Goal: Transaction & Acquisition: Purchase product/service

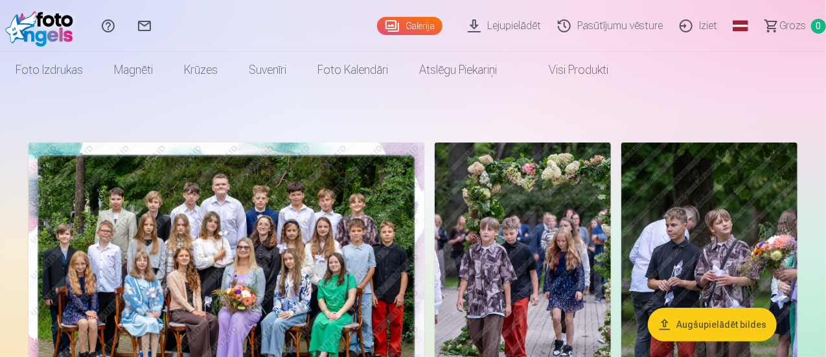
drag, startPoint x: 825, startPoint y: 25, endPoint x: 826, endPoint y: 55, distance: 29.9
click at [826, 55] on html "Palīdzības centrs Sazinies ar mums Galerija Lejupielādēt Pasūtījumu vēsture Izi…" at bounding box center [413, 178] width 826 height 357
click at [425, 202] on img at bounding box center [227, 275] width 396 height 264
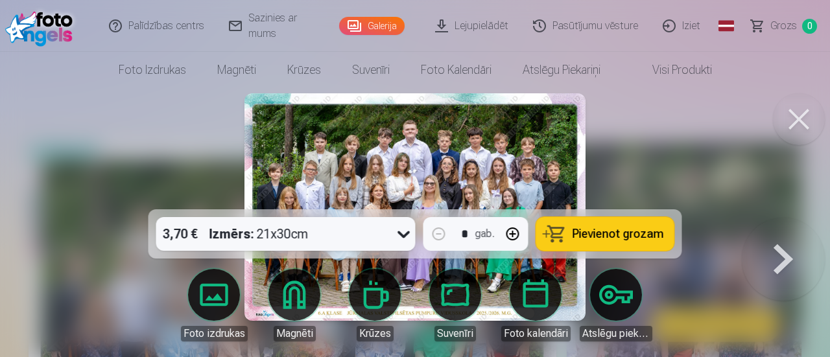
click at [601, 234] on span "Pievienot grozam" at bounding box center [617, 234] width 91 height 12
click at [780, 218] on button at bounding box center [783, 218] width 83 height 0
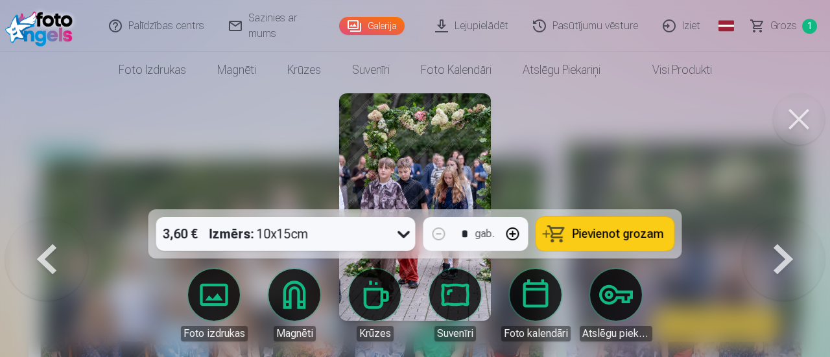
click at [607, 231] on span "Pievienot grozam" at bounding box center [617, 234] width 91 height 12
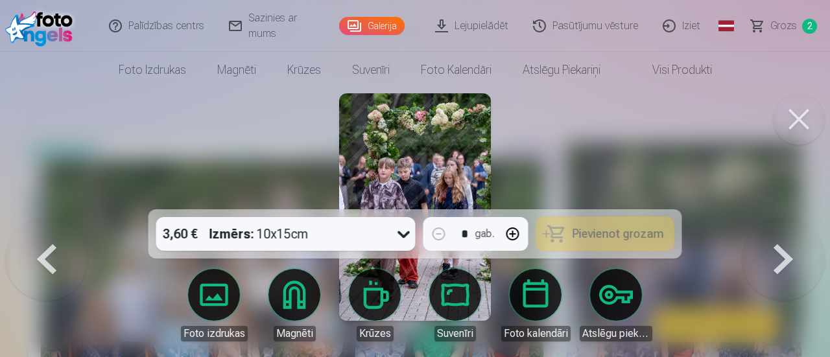
click at [781, 218] on button at bounding box center [783, 218] width 83 height 0
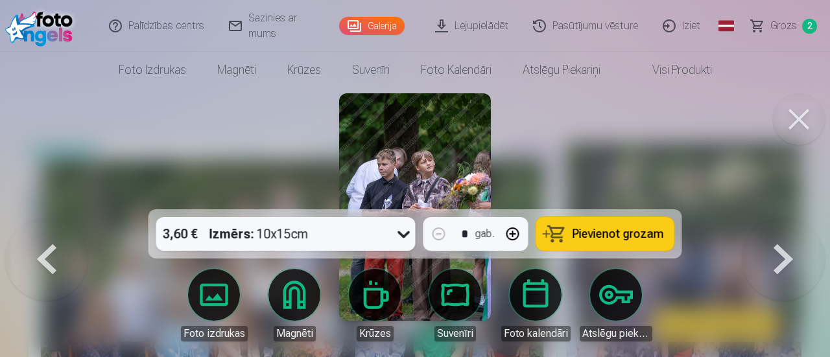
click at [777, 218] on button at bounding box center [783, 218] width 83 height 0
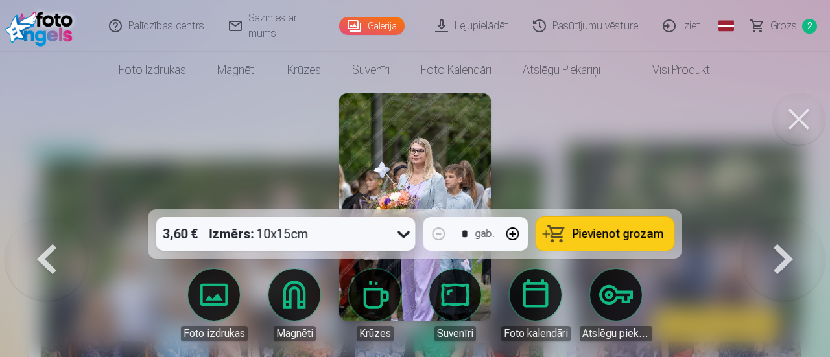
click at [795, 116] on button at bounding box center [799, 119] width 52 height 52
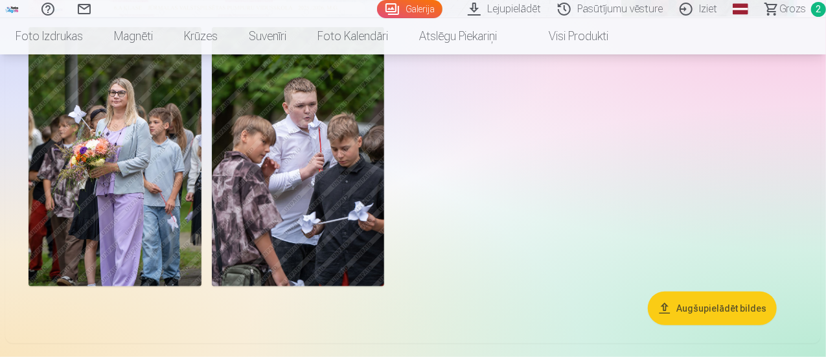
scroll to position [406, 0]
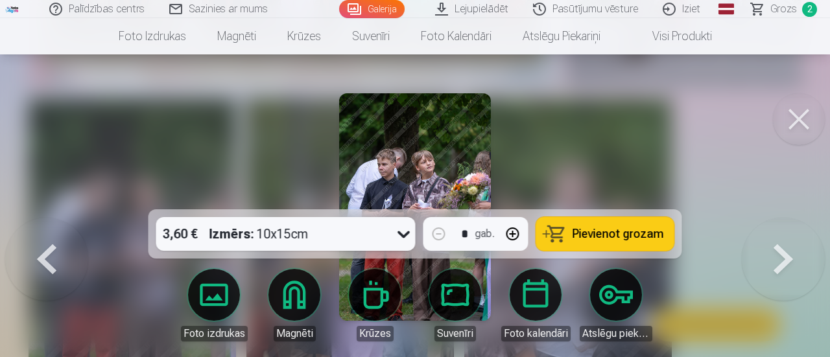
click at [644, 237] on span "Pievienot grozam" at bounding box center [617, 234] width 91 height 12
click at [797, 124] on button at bounding box center [799, 119] width 52 height 52
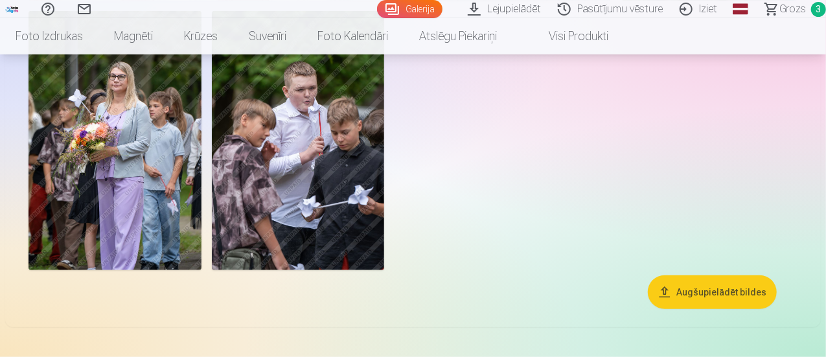
click at [385, 264] on img at bounding box center [298, 140] width 173 height 259
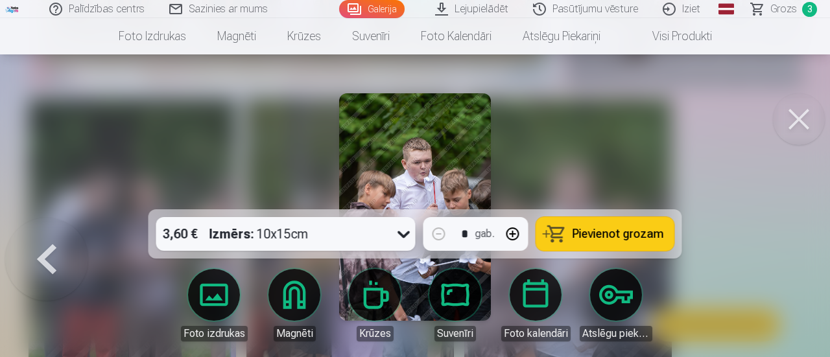
click at [620, 233] on span "Pievienot grozam" at bounding box center [617, 234] width 91 height 12
click at [793, 124] on button at bounding box center [799, 119] width 52 height 52
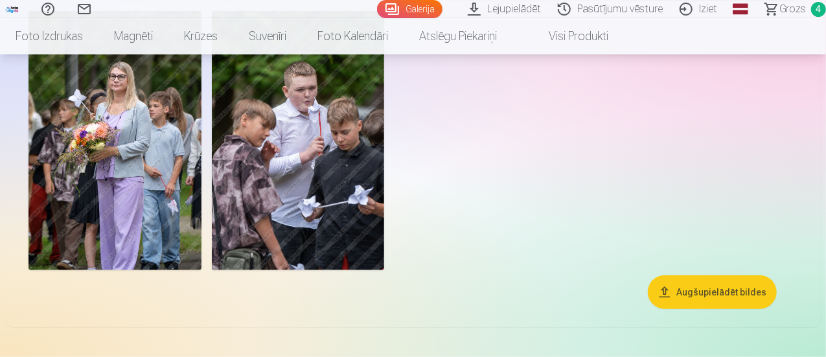
click at [202, 270] on img at bounding box center [115, 140] width 173 height 259
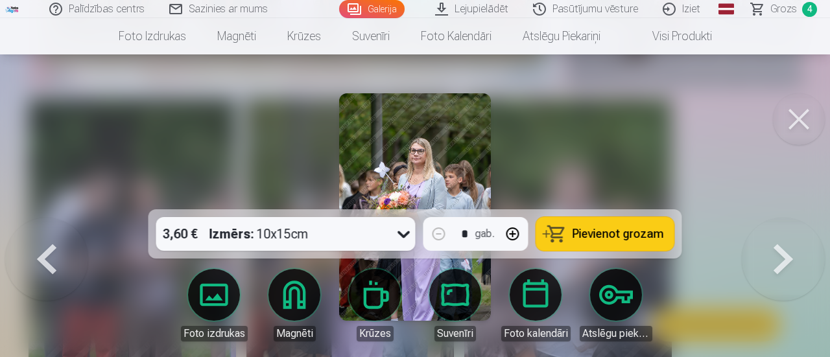
click at [790, 123] on button at bounding box center [799, 119] width 52 height 52
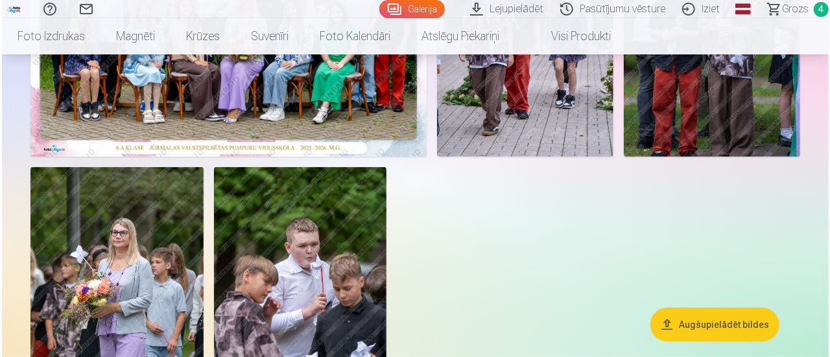
scroll to position [177, 0]
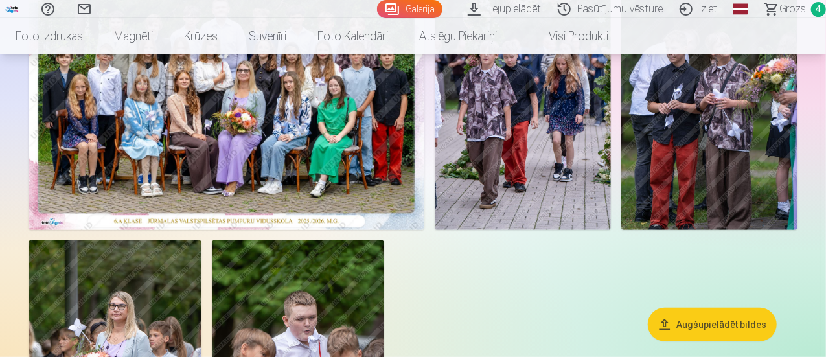
click at [399, 126] on img at bounding box center [227, 98] width 396 height 264
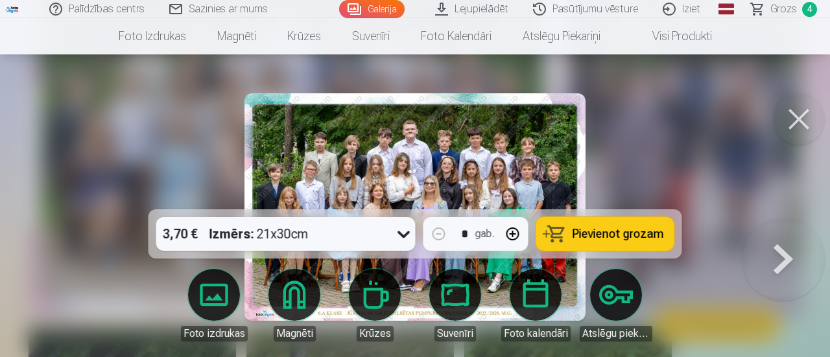
click at [616, 231] on span "Pievienot grozam" at bounding box center [617, 234] width 91 height 12
click at [784, 11] on span "Grozs" at bounding box center [783, 9] width 27 height 16
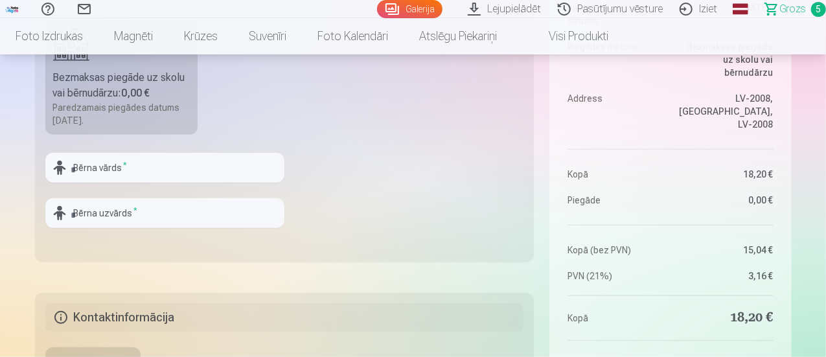
scroll to position [420, 0]
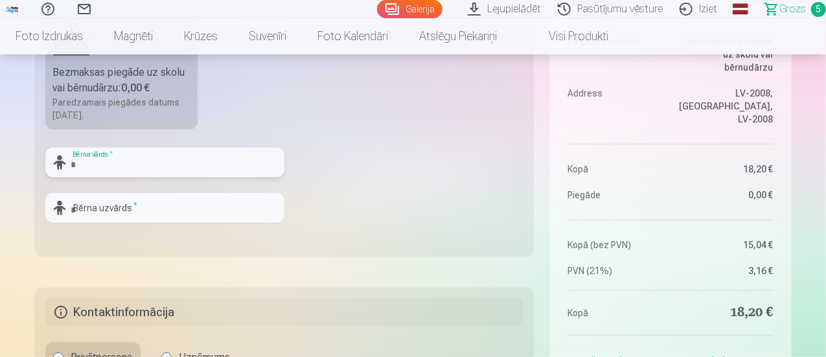
click at [190, 156] on input "text" at bounding box center [164, 163] width 239 height 30
type input "*"
type input "***"
click at [195, 206] on input "text" at bounding box center [164, 208] width 239 height 30
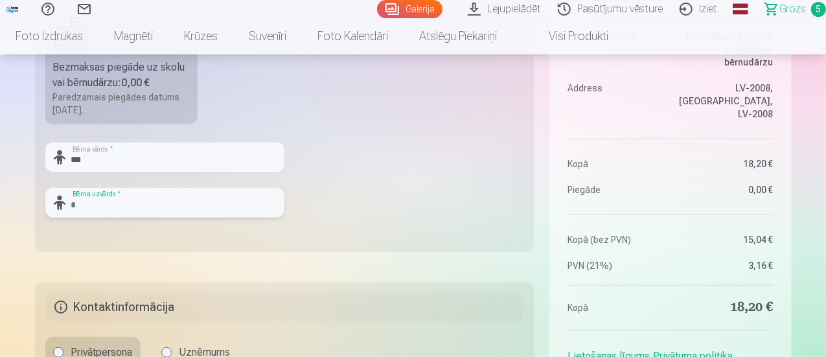
scroll to position [436, 0]
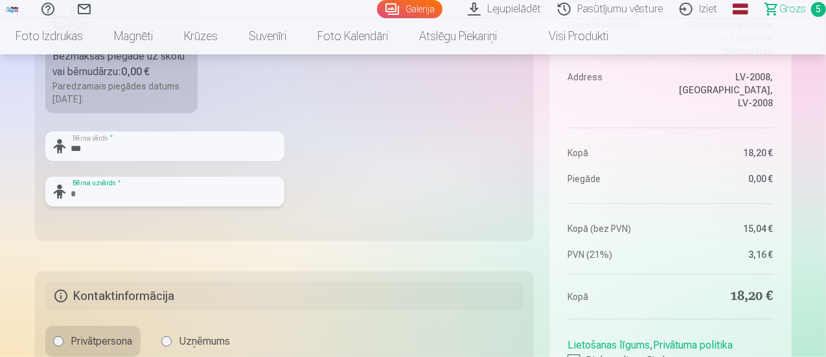
click at [188, 191] on input "text" at bounding box center [164, 192] width 239 height 30
type input "*****"
drag, startPoint x: 826, startPoint y: 60, endPoint x: 829, endPoint y: 78, distance: 18.4
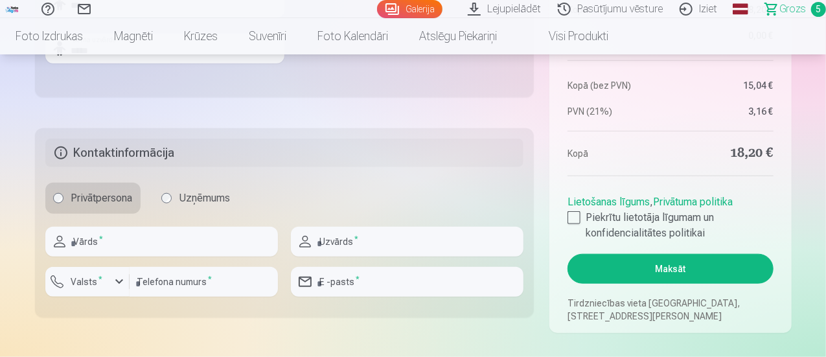
scroll to position [601, 0]
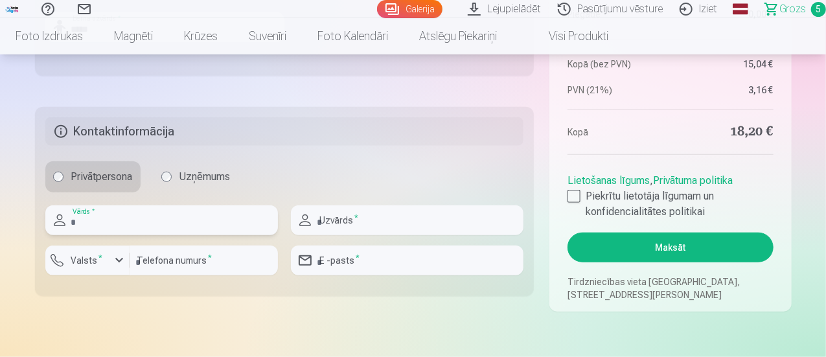
click at [183, 220] on input "text" at bounding box center [161, 220] width 233 height 30
type input "*****"
type input "********"
type input "**********"
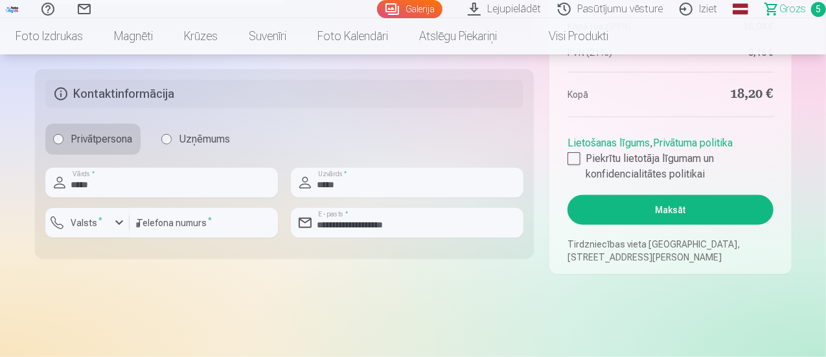
scroll to position [644, 0]
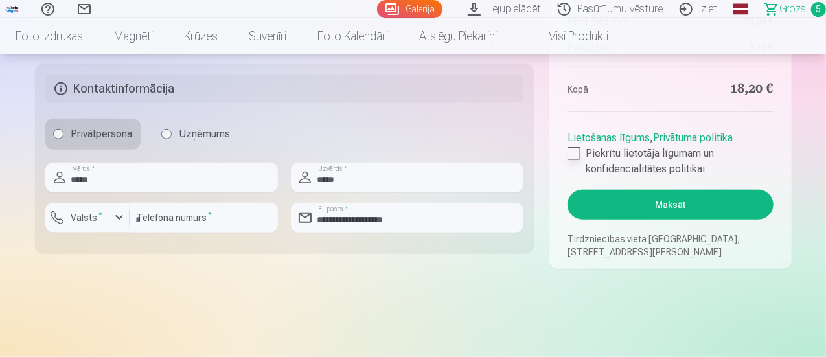
click at [577, 151] on div at bounding box center [574, 153] width 13 height 13
click at [644, 200] on button "Maksāt" at bounding box center [670, 205] width 205 height 30
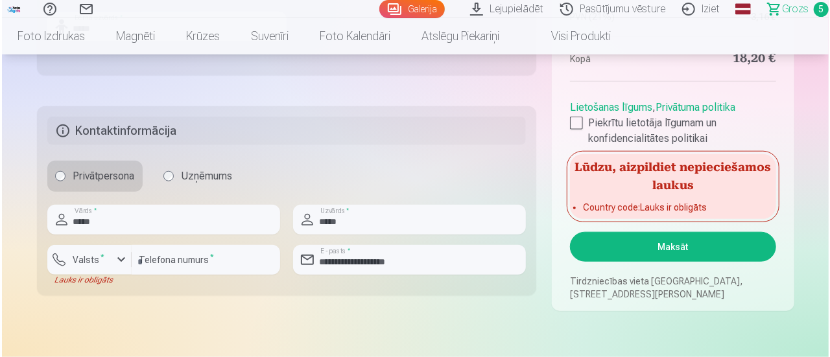
scroll to position [617, 0]
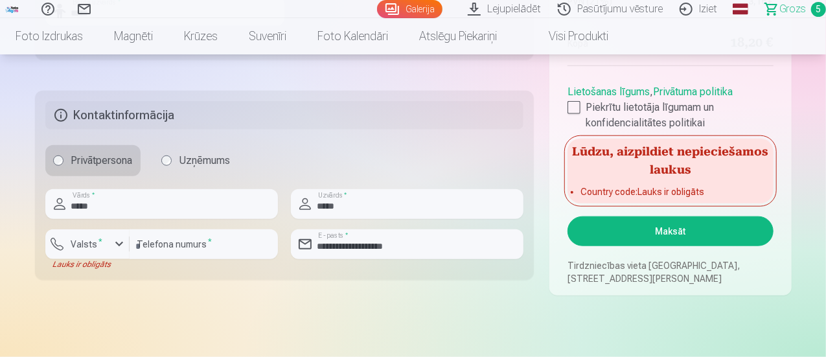
click at [615, 242] on button "Maksāt" at bounding box center [670, 232] width 205 height 30
click at [111, 248] on div "button" at bounding box center [119, 245] width 16 height 16
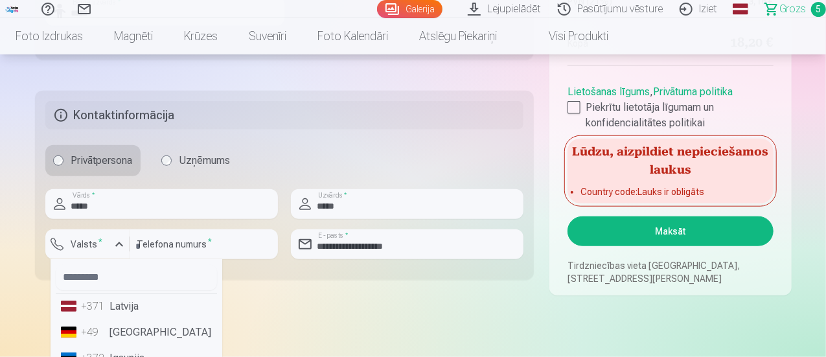
click at [138, 316] on li "+371 Latvija" at bounding box center [136, 307] width 161 height 26
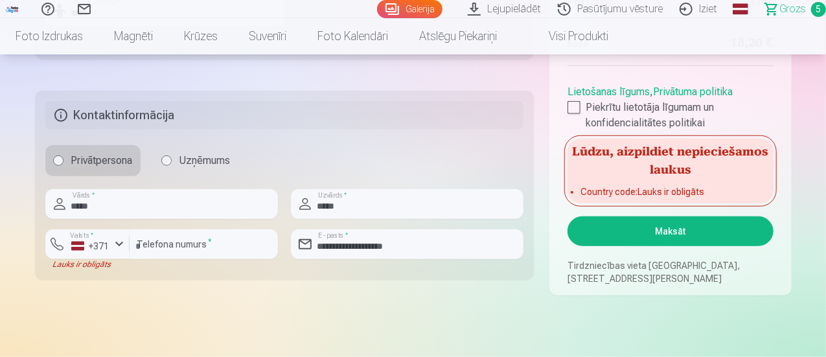
click at [669, 226] on button "Maksāt" at bounding box center [670, 232] width 205 height 30
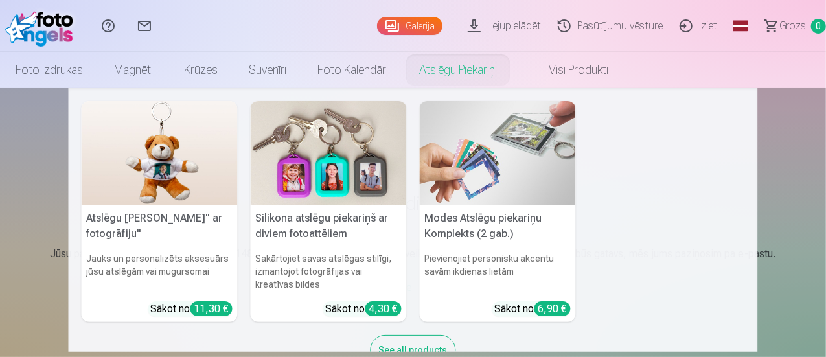
drag, startPoint x: 0, startPoint y: 0, endPoint x: 586, endPoint y: 66, distance: 589.7
click at [513, 66] on link "Atslēgu piekariņi" at bounding box center [458, 70] width 109 height 36
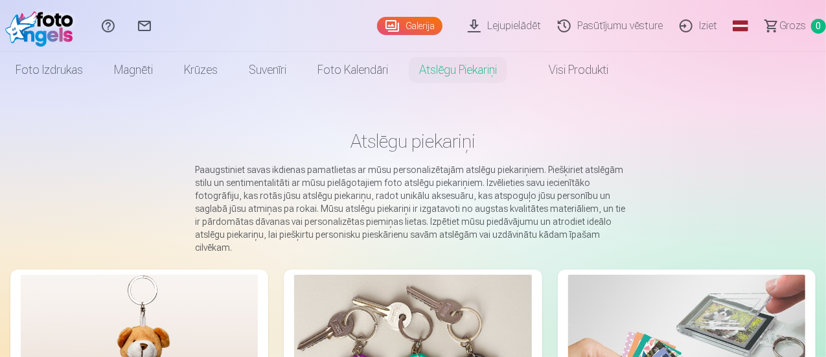
click at [690, 23] on link "Iziet" at bounding box center [701, 26] width 54 height 52
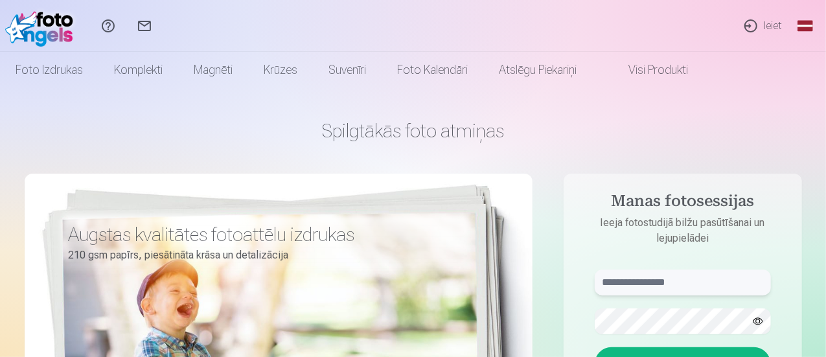
type input "**********"
click at [704, 71] on link "Visi produkti" at bounding box center [647, 70] width 111 height 36
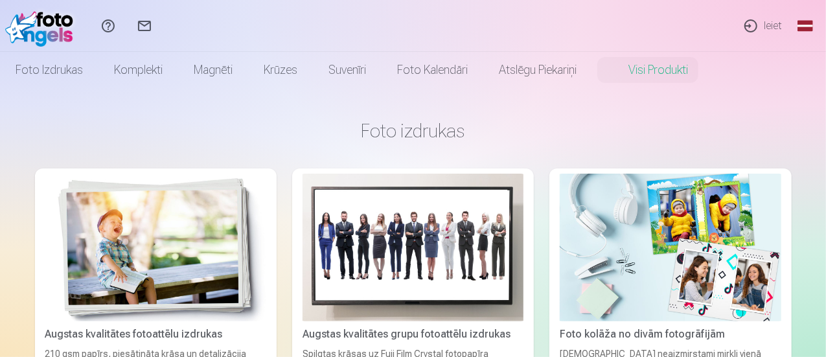
drag, startPoint x: 828, startPoint y: 53, endPoint x: 687, endPoint y: 21, distance: 144.1
click at [687, 21] on div "Palīdzības centrs Sazinies ar mums Ieiet Global Latvian (lv) Lithuanian (lt) Ru…" at bounding box center [413, 26] width 826 height 52
click at [780, 24] on link "Ieiet" at bounding box center [763, 26] width 60 height 52
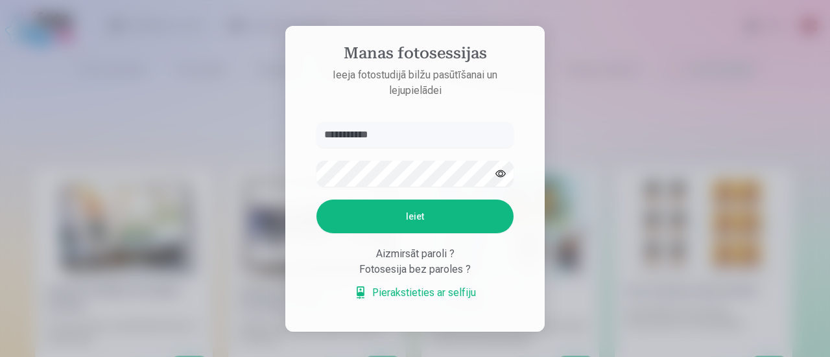
click at [432, 217] on button "Ieiet" at bounding box center [414, 217] width 197 height 34
